Goal: Information Seeking & Learning: Understand process/instructions

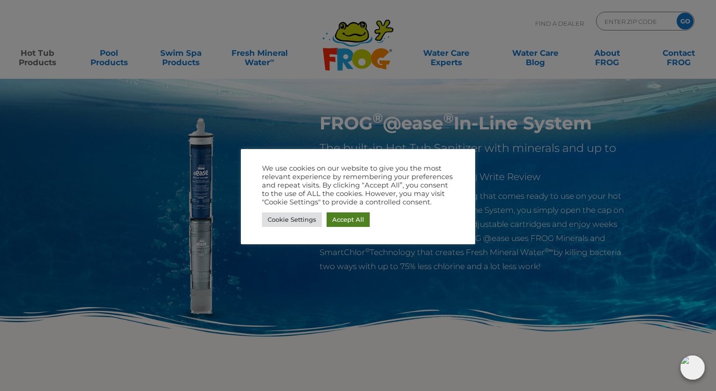
click at [350, 219] on link "Accept All" at bounding box center [348, 219] width 43 height 15
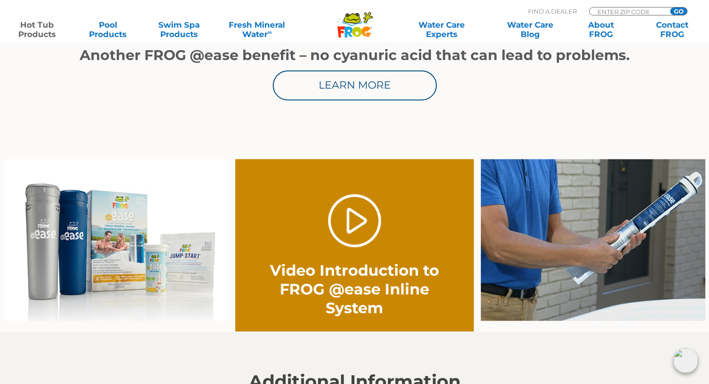
scroll to position [609, 0]
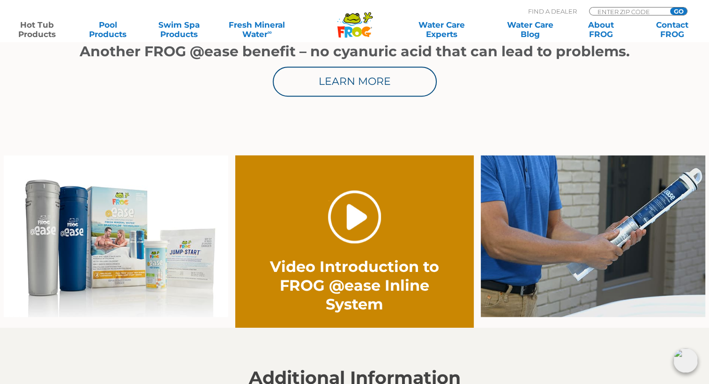
click at [358, 226] on link "." at bounding box center [354, 216] width 53 height 53
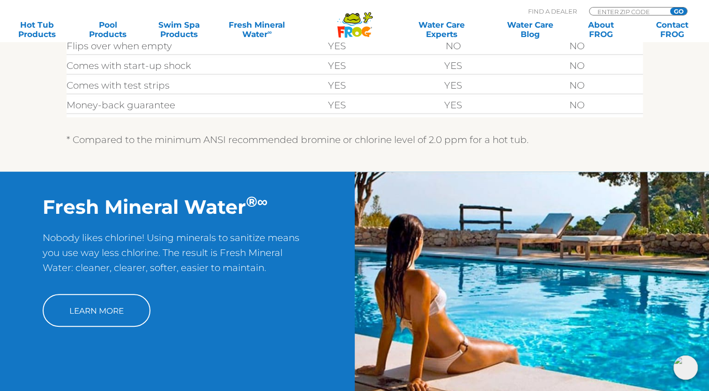
scroll to position [516, 0]
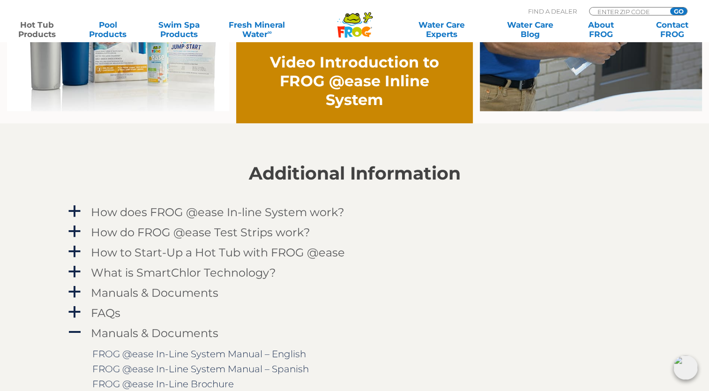
scroll to position [797, 0]
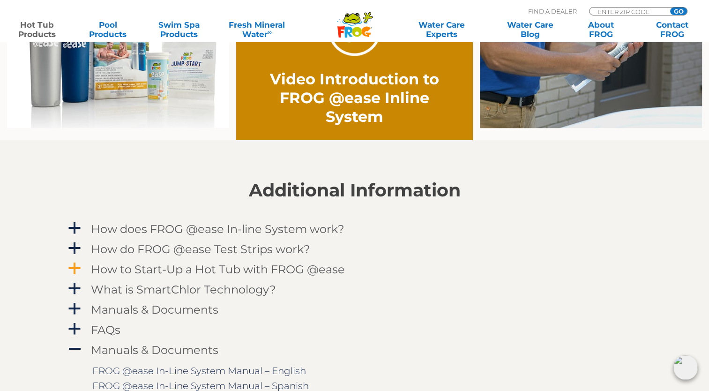
click at [212, 266] on h4 "How to Start-Up a Hot Tub with FROG @ease" at bounding box center [218, 269] width 254 height 13
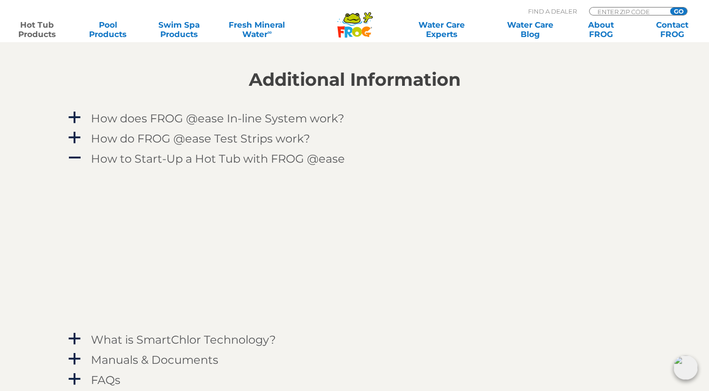
scroll to position [937, 0]
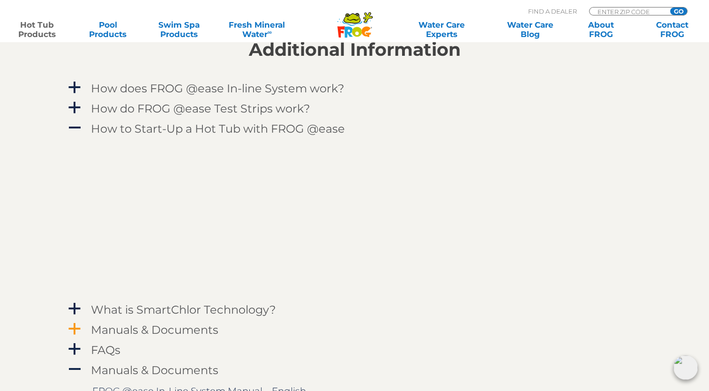
click at [159, 333] on h4 "Manuals & Documents" at bounding box center [154, 329] width 127 height 13
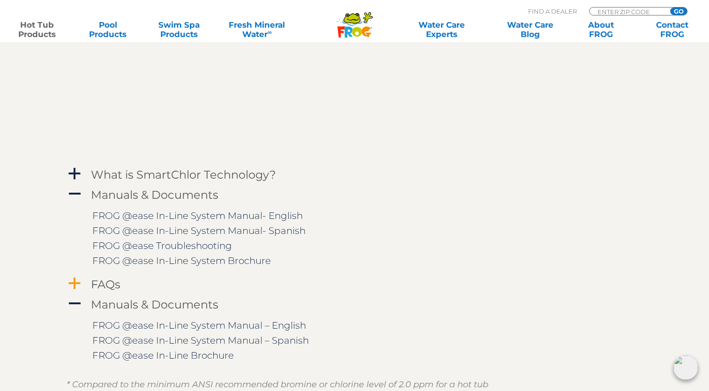
scroll to position [1078, 0]
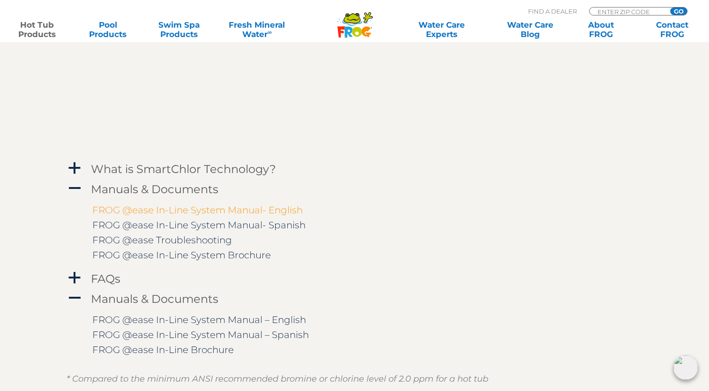
click at [193, 211] on link "FROG @ease In-Line System Manual- English" at bounding box center [197, 209] width 210 height 11
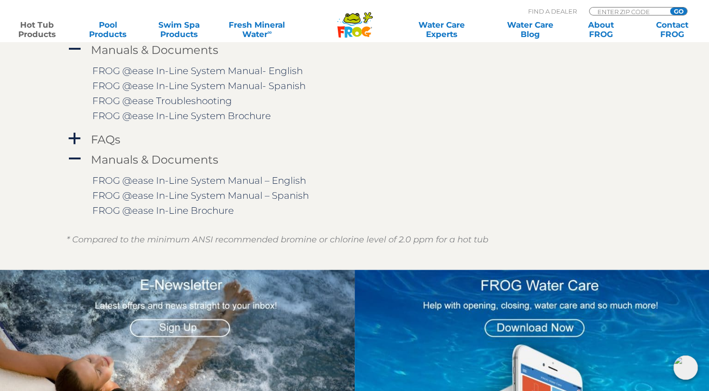
scroll to position [1219, 0]
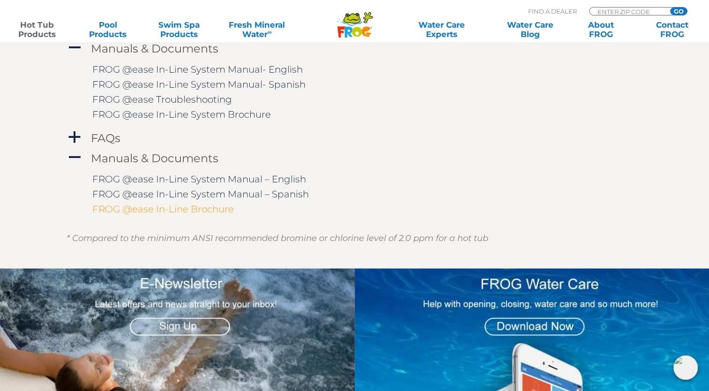
click at [208, 210] on link "FROG @ease In-Line Brochure" at bounding box center [163, 208] width 142 height 11
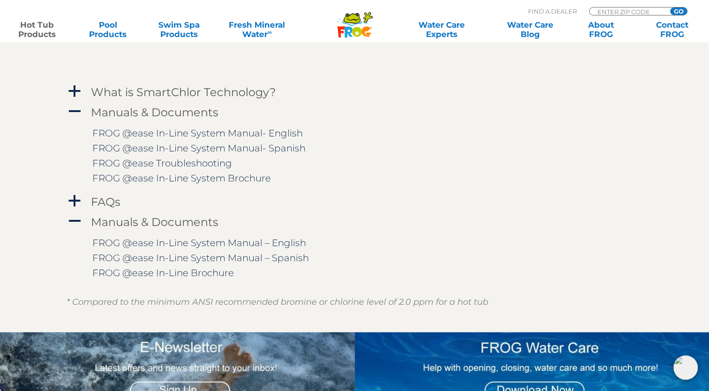
scroll to position [1172, 0]
